Goal: Use online tool/utility: Utilize a website feature to perform a specific function

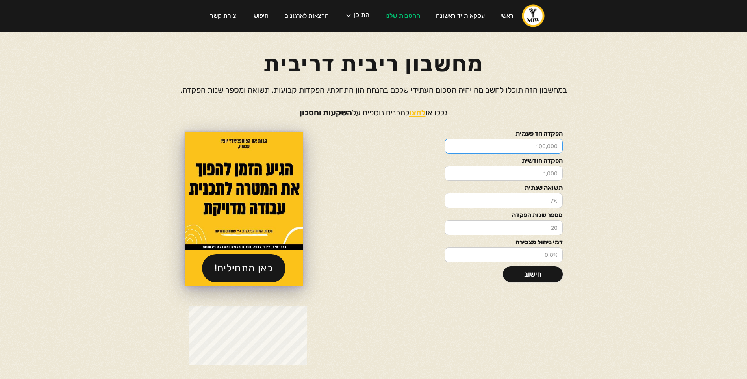
click at [515, 146] on input "הפקדה חד פעמית" at bounding box center [503, 146] width 118 height 15
type input "70000"
click at [534, 202] on input "תשואה שנתית" at bounding box center [503, 200] width 118 height 15
drag, startPoint x: 539, startPoint y: 201, endPoint x: 563, endPoint y: 205, distance: 24.9
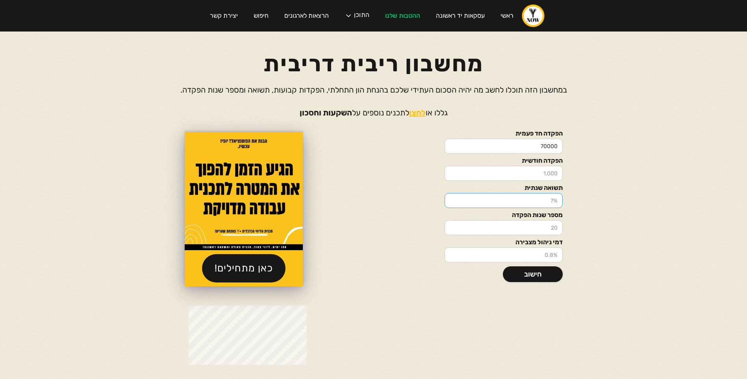
click at [563, 205] on div "הפקדה חד פעמית 70000 הפקדה חודשית תשואה שנתית מספר שנות הפקדה דמי ניהול מצבירה …" at bounding box center [373, 208] width 472 height 157
click at [451, 202] on input "-1" at bounding box center [503, 200] width 118 height 15
click at [451, 202] on input "-2" at bounding box center [503, 200] width 118 height 15
click at [451, 202] on input "-3" at bounding box center [503, 200] width 118 height 15
type input "-4"
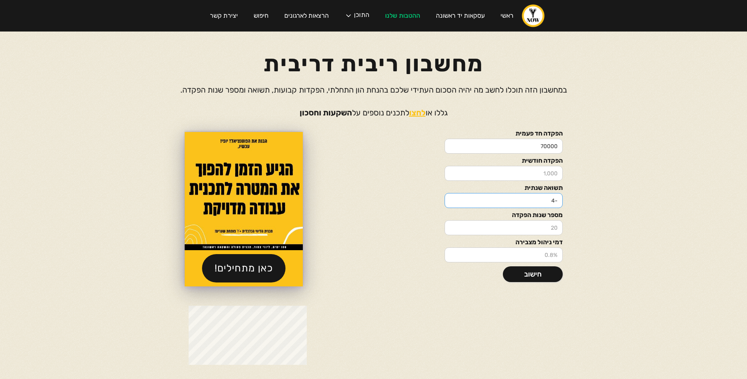
click at [451, 202] on input "-4" at bounding box center [503, 200] width 118 height 15
drag, startPoint x: 540, startPoint y: 201, endPoint x: 557, endPoint y: 204, distance: 17.2
click at [556, 204] on input "-4" at bounding box center [503, 200] width 118 height 15
drag, startPoint x: 564, startPoint y: 205, endPoint x: 551, endPoint y: 200, distance: 13.3
click at [551, 200] on input "-4" at bounding box center [503, 200] width 118 height 15
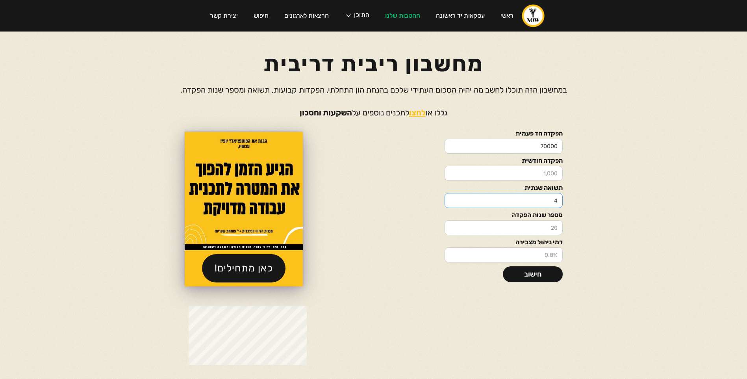
type input "4"
click at [548, 227] on input "מספר שנות הפקדה" at bounding box center [503, 227] width 118 height 15
drag, startPoint x: 548, startPoint y: 226, endPoint x: 562, endPoint y: 228, distance: 13.9
click at [562, 228] on input ".3" at bounding box center [503, 227] width 118 height 15
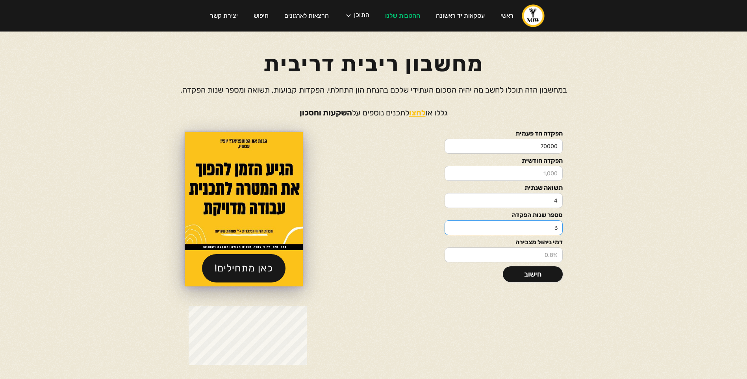
type input "3"
click at [451, 257] on input "-1" at bounding box center [503, 254] width 118 height 15
click at [451, 257] on input "-2" at bounding box center [503, 254] width 118 height 15
click at [453, 254] on input "-1" at bounding box center [503, 254] width 118 height 15
type input "0"
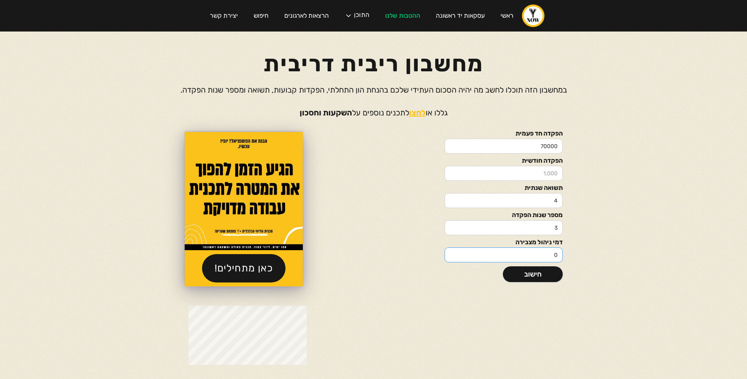
click at [453, 254] on input "0" at bounding box center [503, 254] width 118 height 15
click at [529, 272] on link "חישוב" at bounding box center [533, 274] width 60 height 16
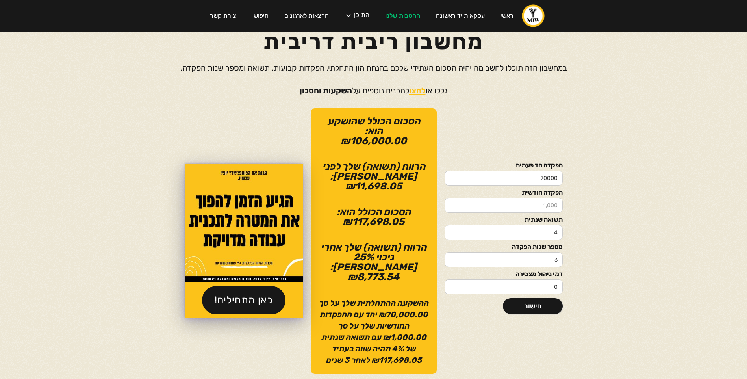
scroll to position [39, 0]
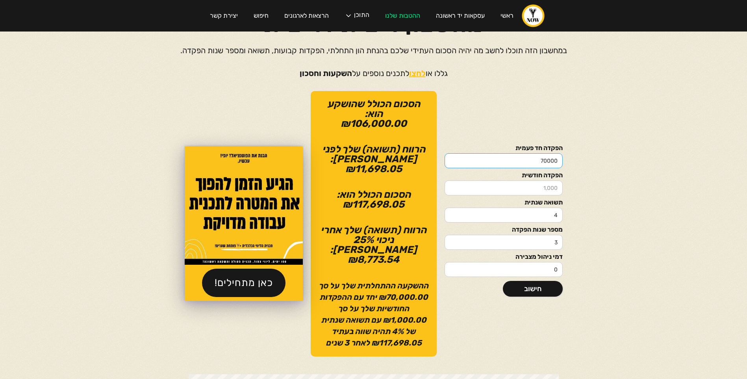
click at [538, 153] on input "70000" at bounding box center [503, 160] width 118 height 15
drag, startPoint x: 538, startPoint y: 153, endPoint x: 558, endPoint y: 158, distance: 20.4
click at [558, 158] on input "70000" at bounding box center [503, 160] width 118 height 15
type input "450000"
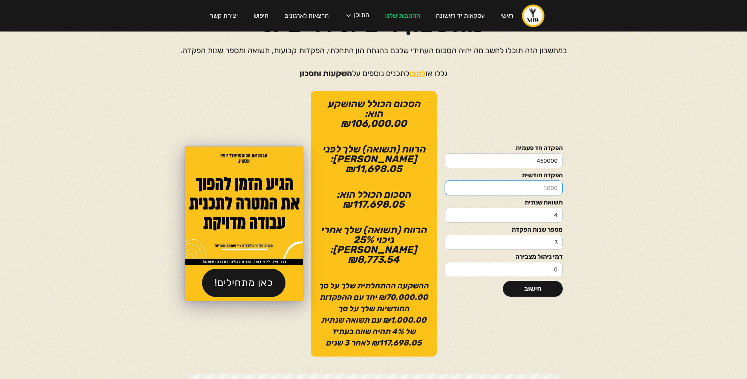
click at [537, 180] on input "הפקדה חודשית" at bounding box center [503, 187] width 118 height 15
type input "5000"
click at [536, 285] on link "חישוב" at bounding box center [533, 289] width 60 height 16
